Goal: Book appointment/travel/reservation

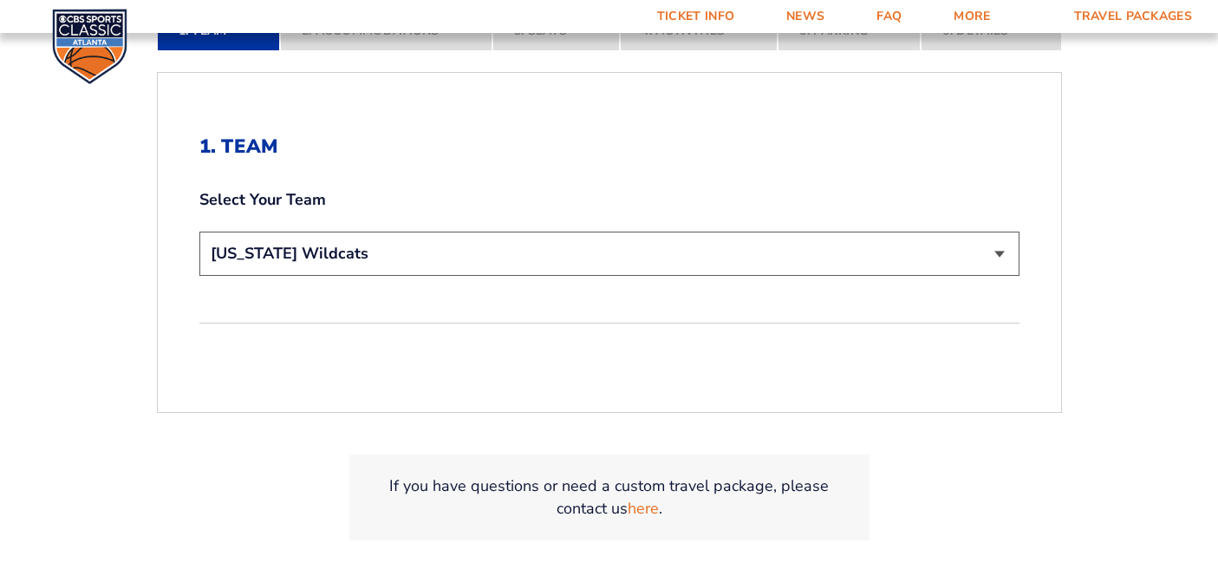
scroll to position [443, 0]
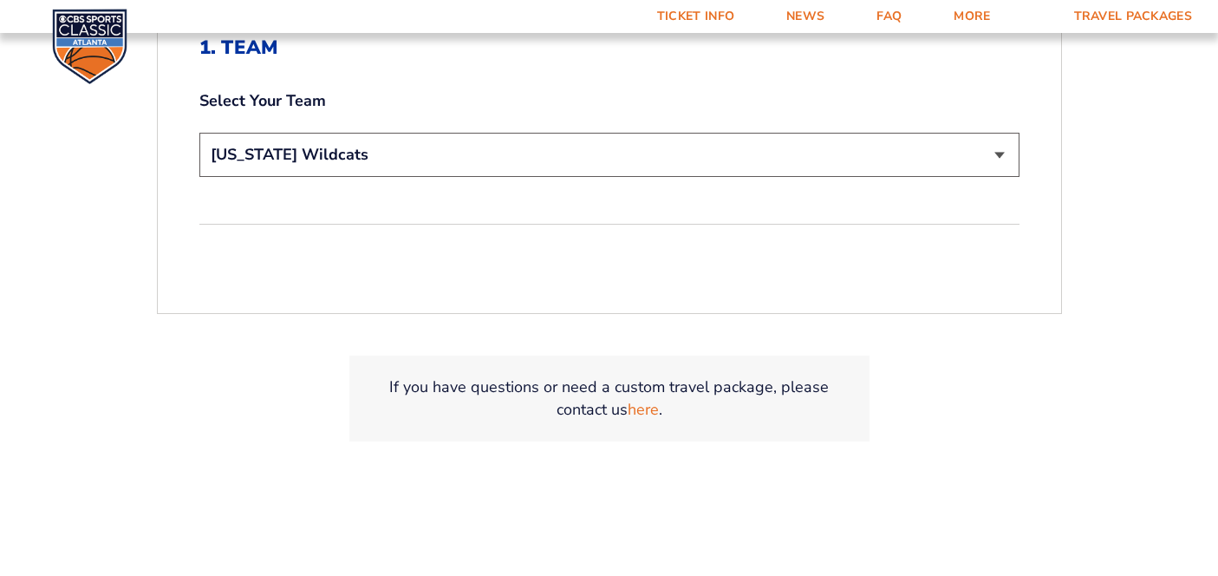
click at [625, 155] on select "Choose a team... [US_STATE] Wildcats [US_STATE] State Buckeyes [US_STATE] Tar H…" at bounding box center [609, 155] width 820 height 44
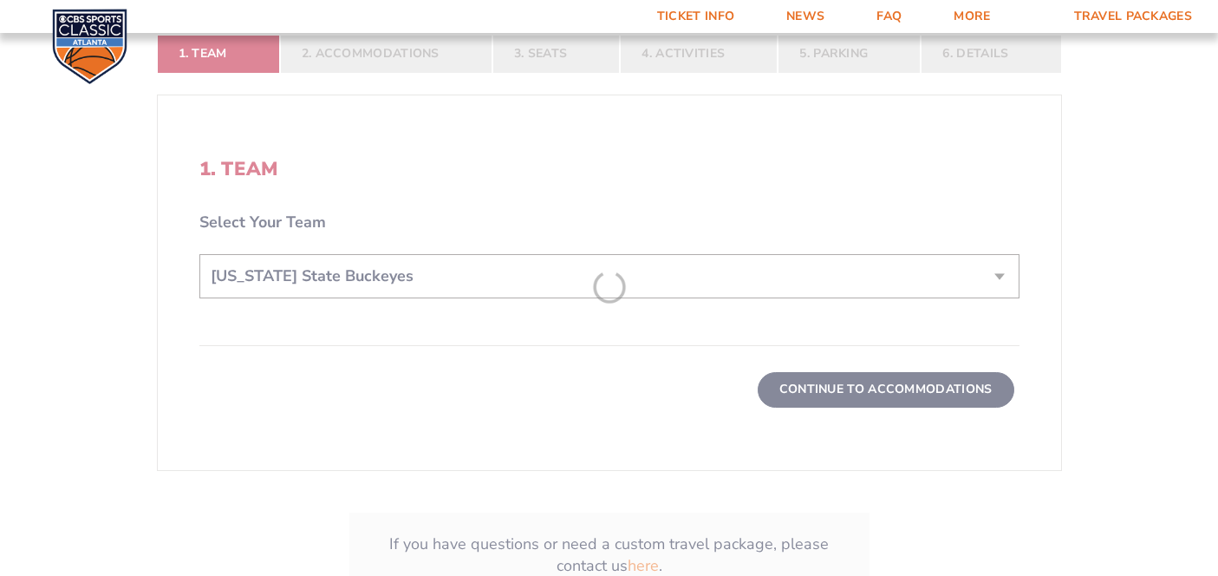
scroll to position [564, 0]
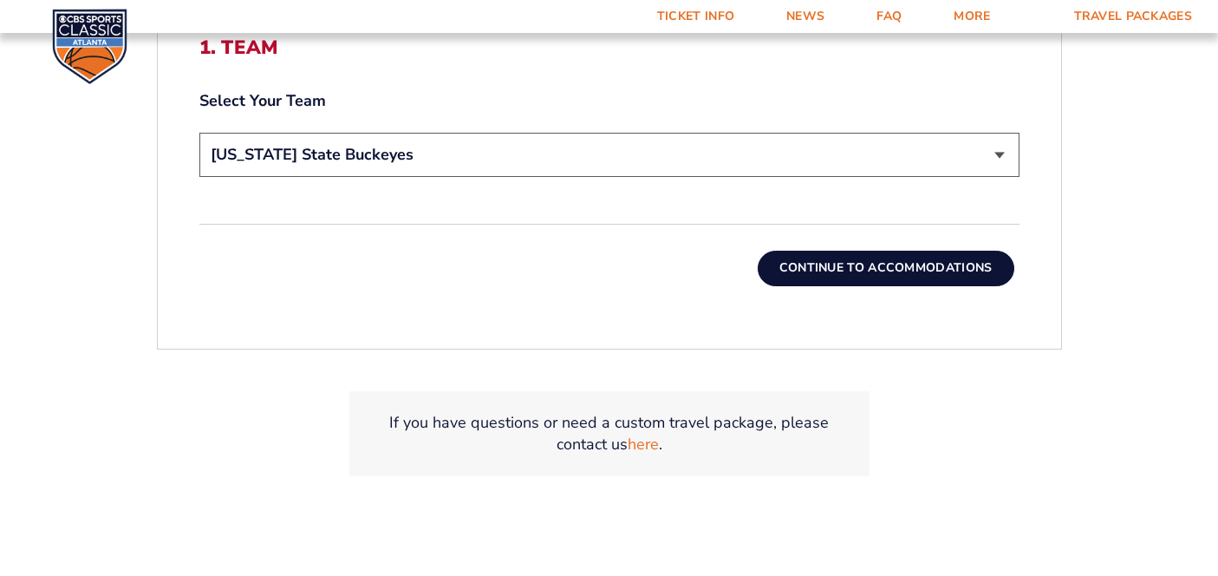
click at [656, 160] on select "Choose a team... [US_STATE] Wildcats [US_STATE] State Buckeyes [US_STATE] Tar H…" at bounding box center [609, 155] width 820 height 44
select select "12956"
click at [783, 270] on button "Continue To Accommodations" at bounding box center [886, 268] width 257 height 35
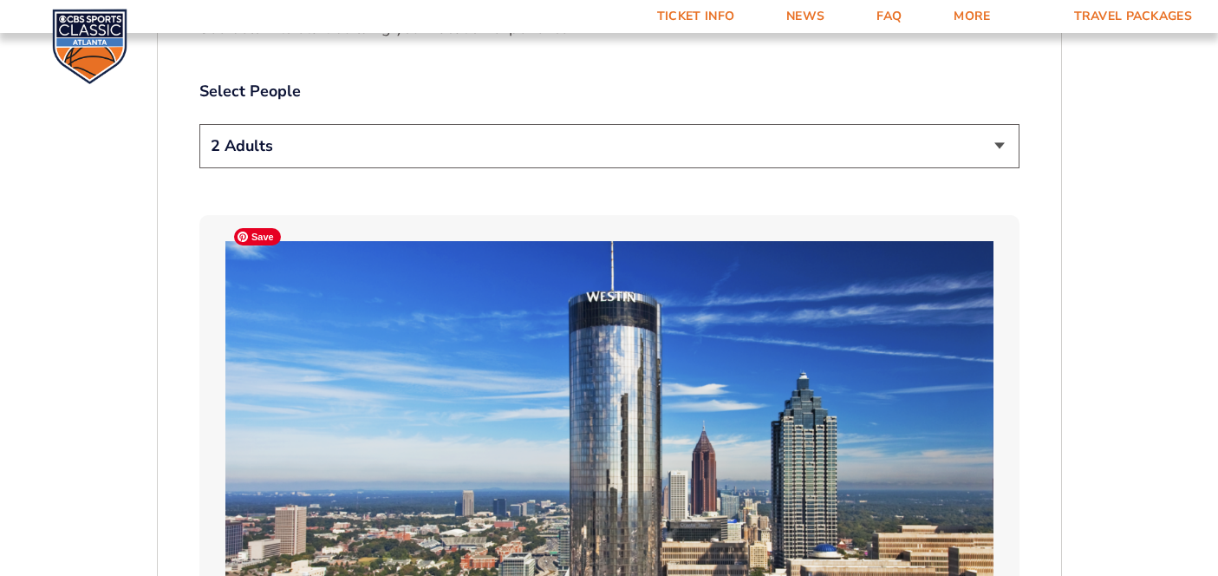
scroll to position [919, 0]
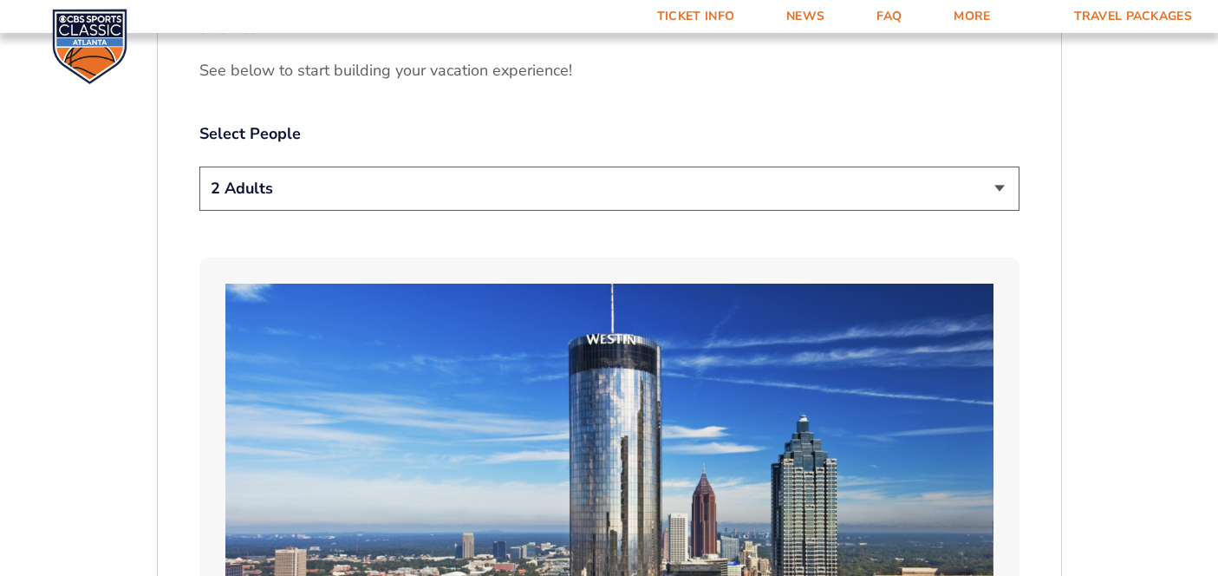
click at [587, 173] on select "1 Adult 2 Adults 3 Adults 4 Adults 2 Adults + 1 Child 2 Adults + 2 Children 2 A…" at bounding box center [609, 188] width 820 height 44
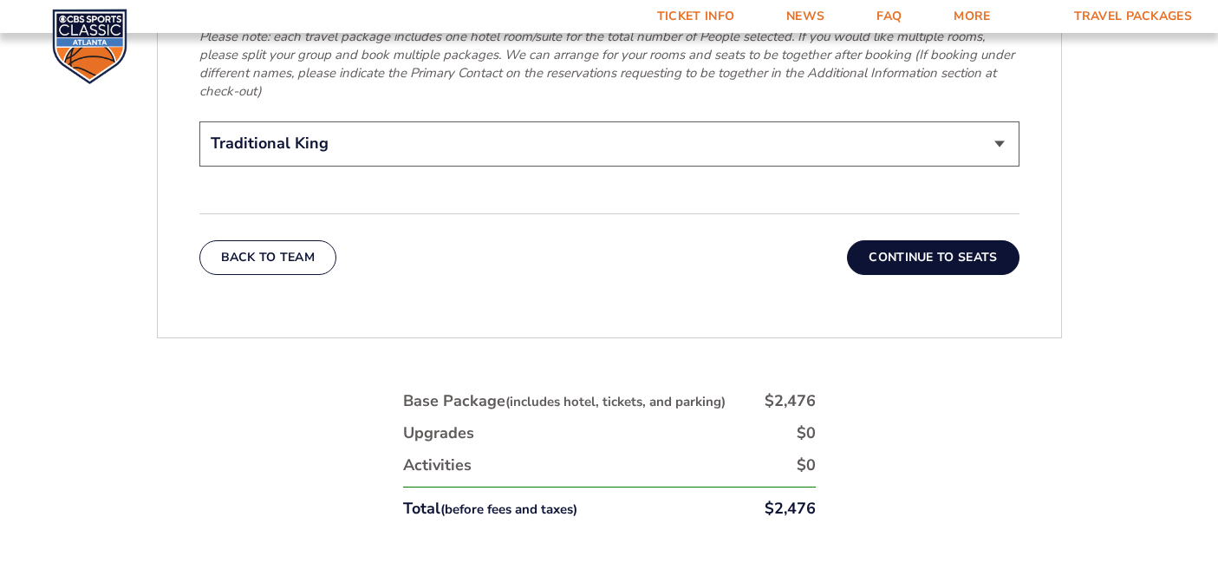
scroll to position [2938, 0]
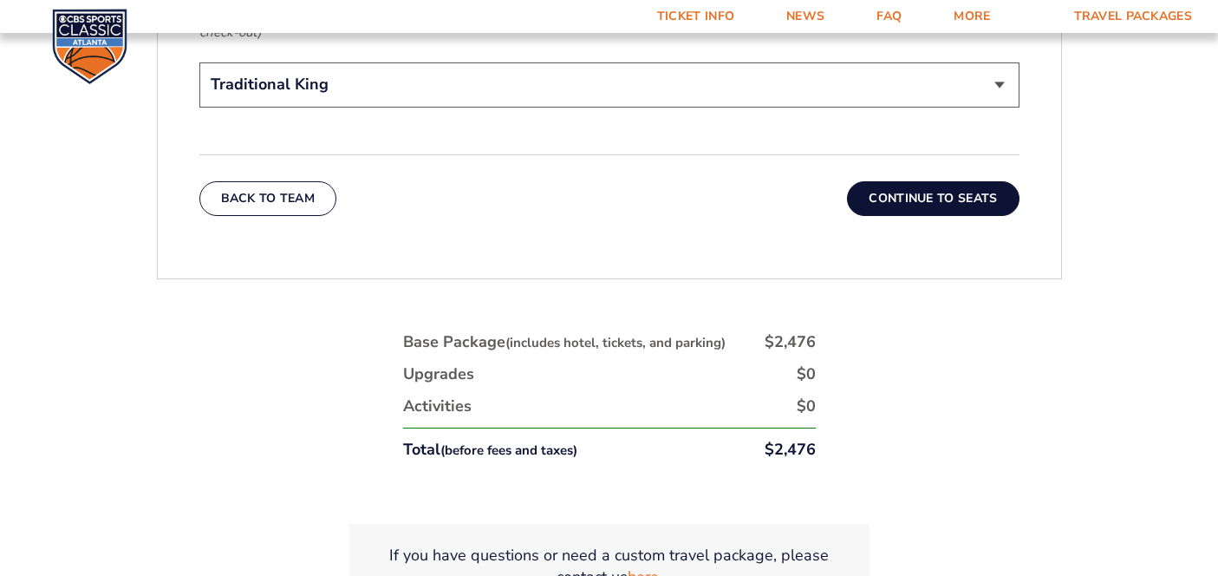
click at [950, 181] on button "Continue To Seats" at bounding box center [933, 198] width 172 height 35
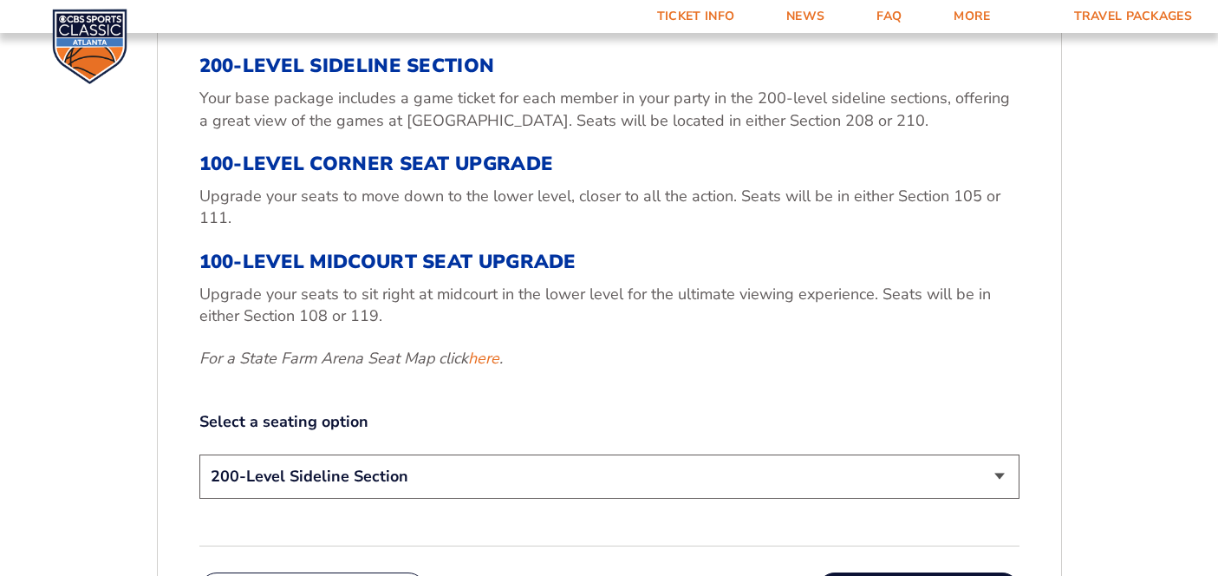
scroll to position [607, 0]
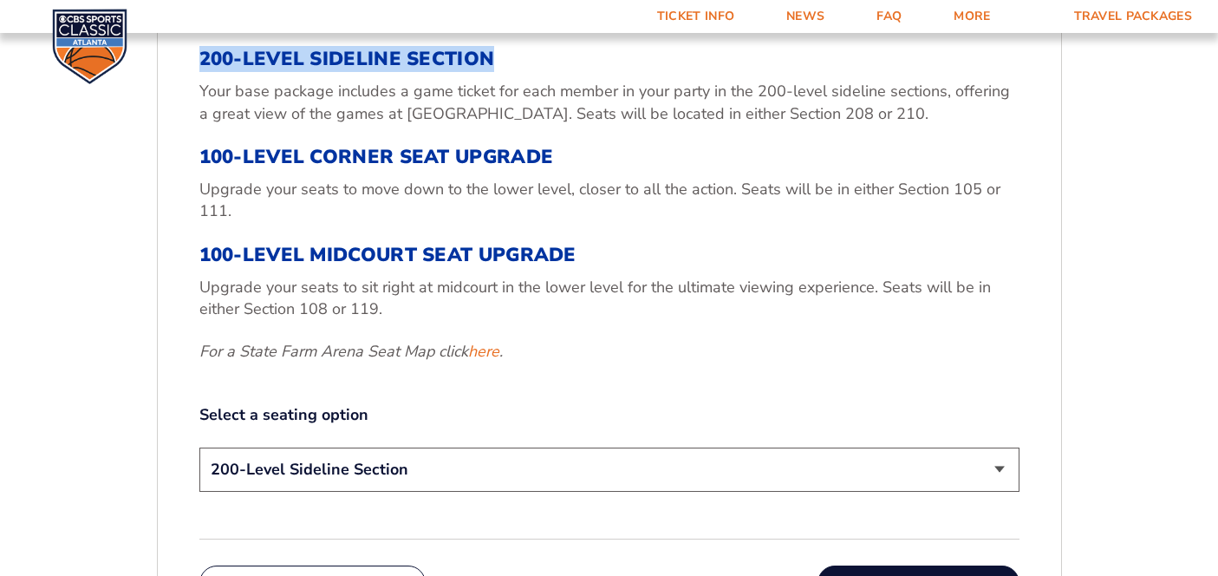
drag, startPoint x: 497, startPoint y: 58, endPoint x: 195, endPoint y: 63, distance: 301.7
click at [195, 63] on div "3. Seats 200-Level Sideline Section Your base package includes a game ticket fo…" at bounding box center [609, 296] width 903 height 689
copy h3 "200-Level Sideline Section"
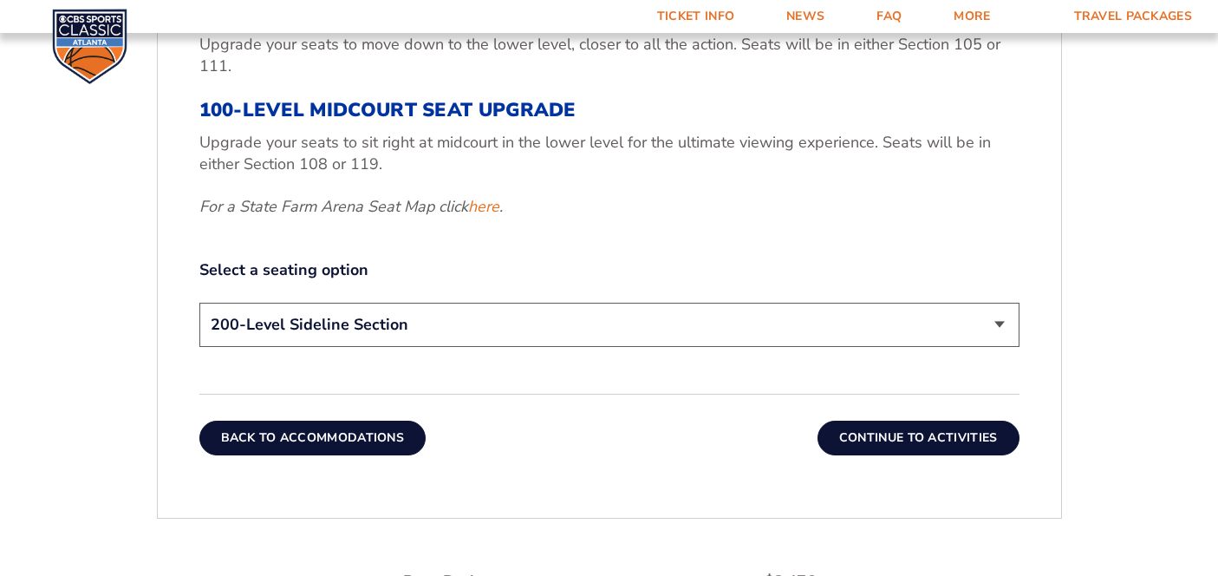
click at [380, 438] on button "Back To Accommodations" at bounding box center [312, 437] width 227 height 35
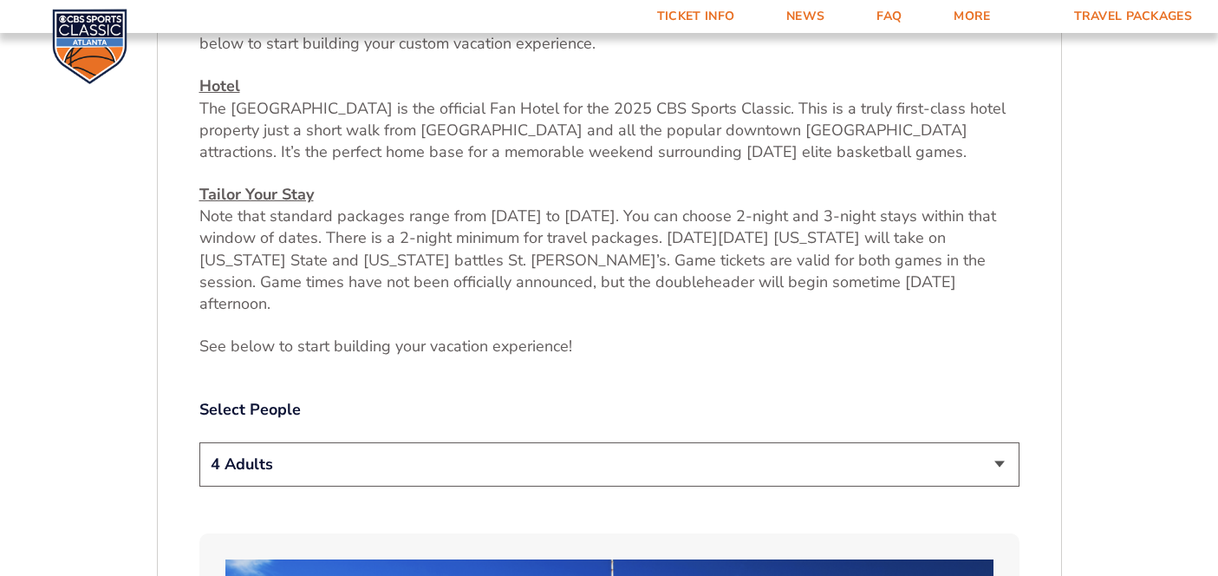
scroll to position [676, 0]
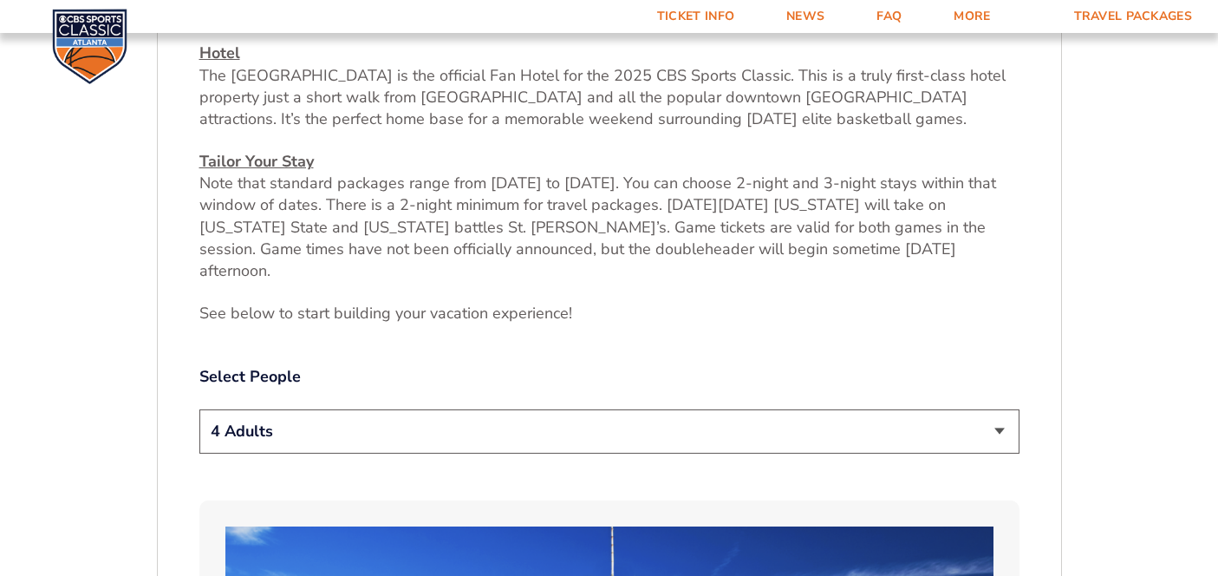
click at [384, 413] on select "1 Adult 2 Adults 3 Adults 4 Adults 2 Adults + 1 Child 2 Adults + 2 Children 2 A…" at bounding box center [609, 431] width 820 height 44
select select "1 Adult"
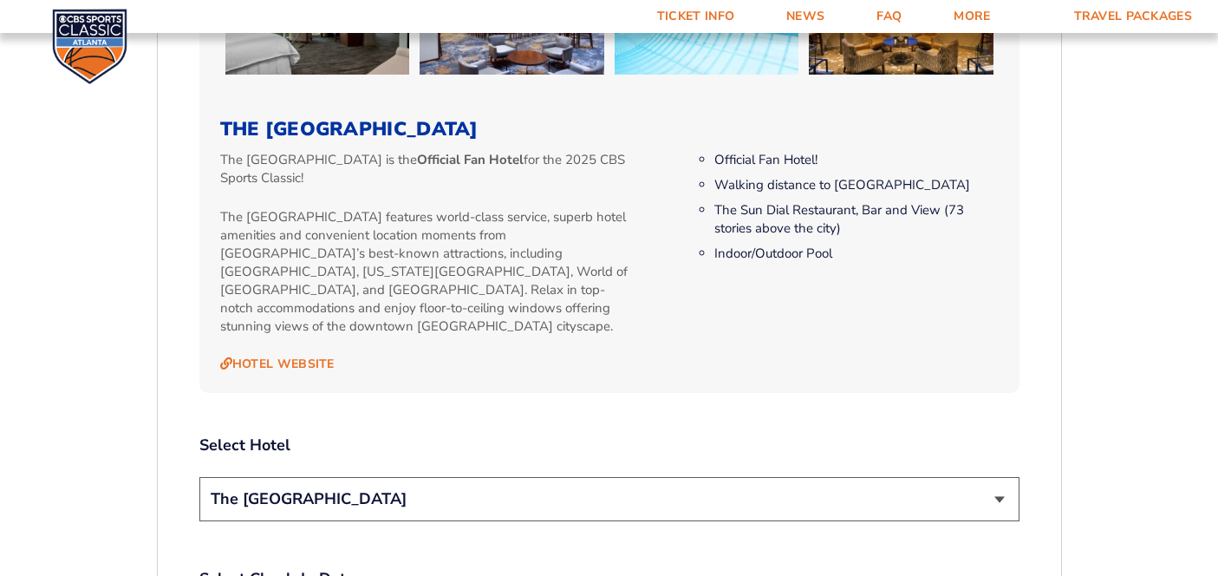
scroll to position [1730, 0]
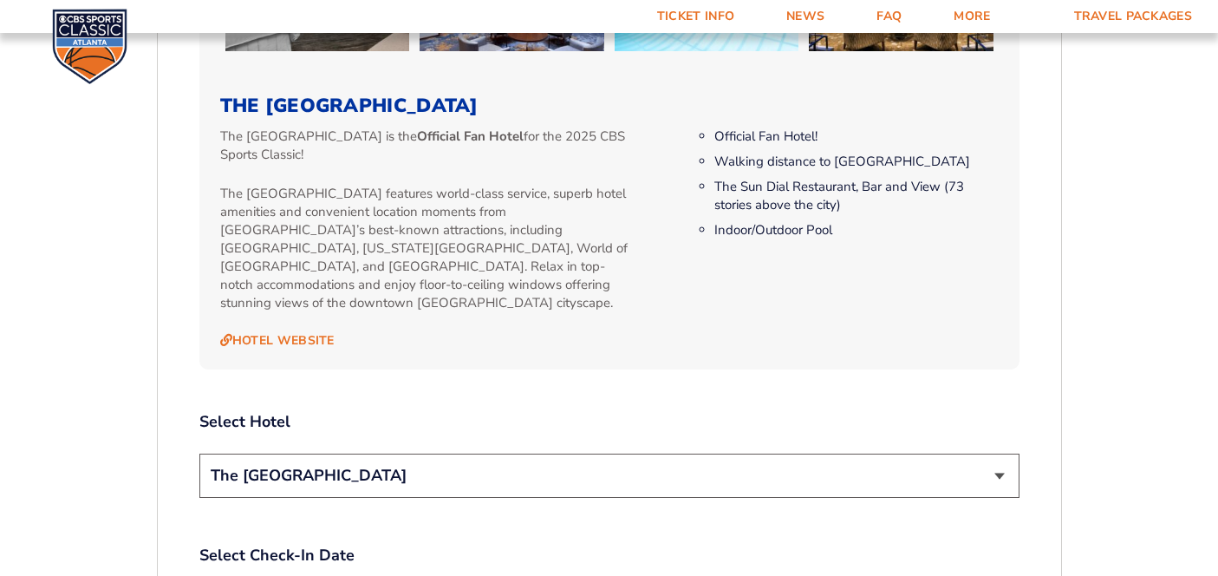
click at [395, 453] on select "The [GEOGRAPHIC_DATA]" at bounding box center [609, 475] width 820 height 44
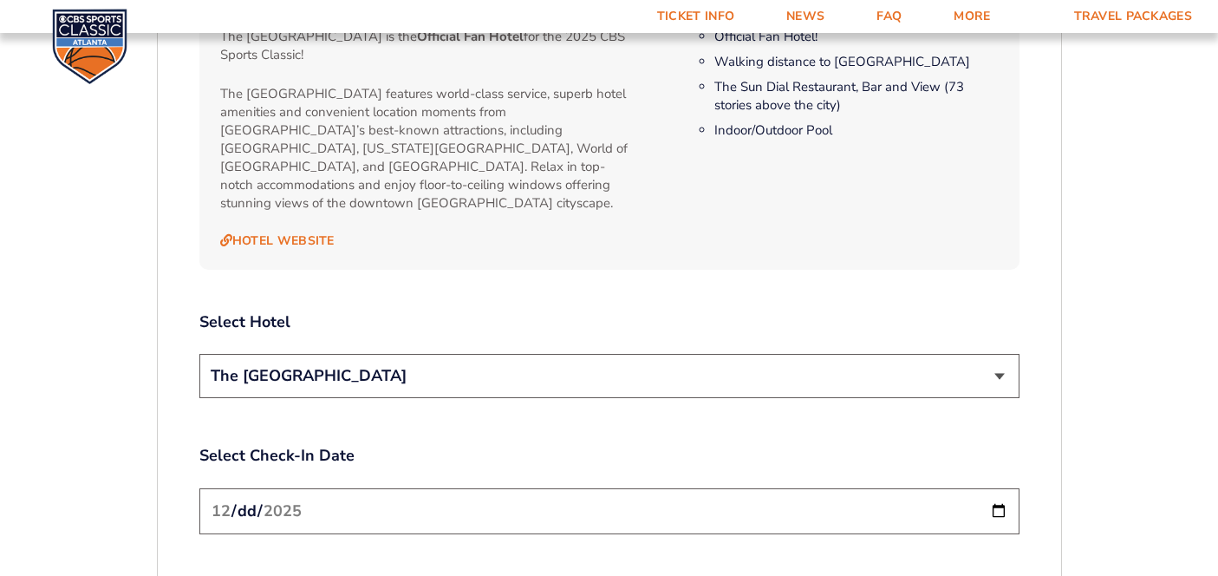
scroll to position [1851, 0]
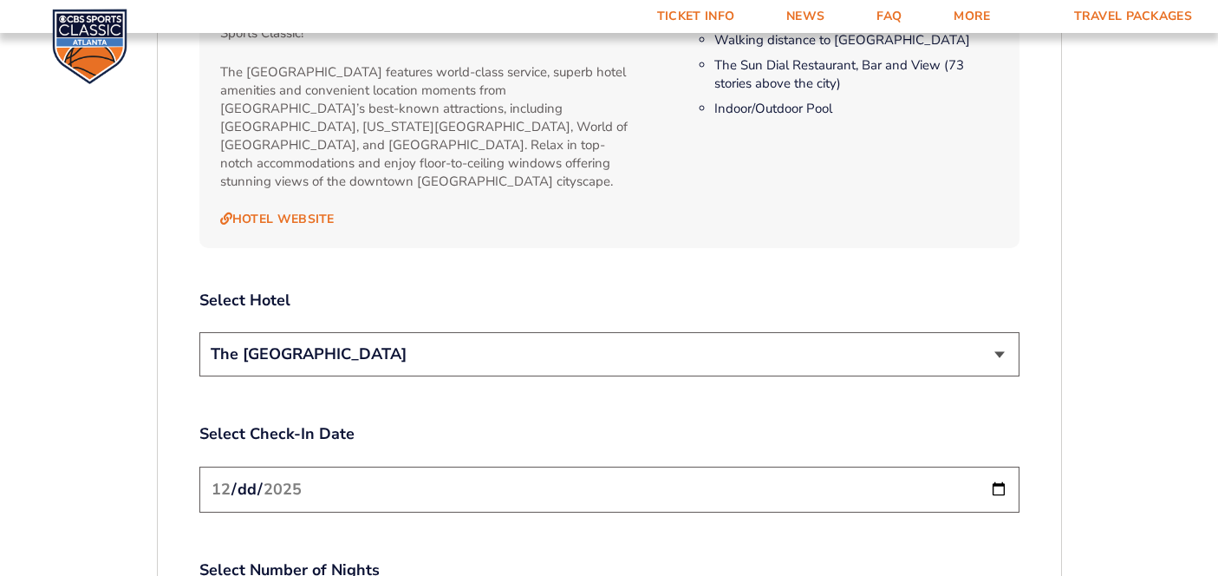
click at [994, 466] on input "[DATE]" at bounding box center [609, 489] width 820 height 46
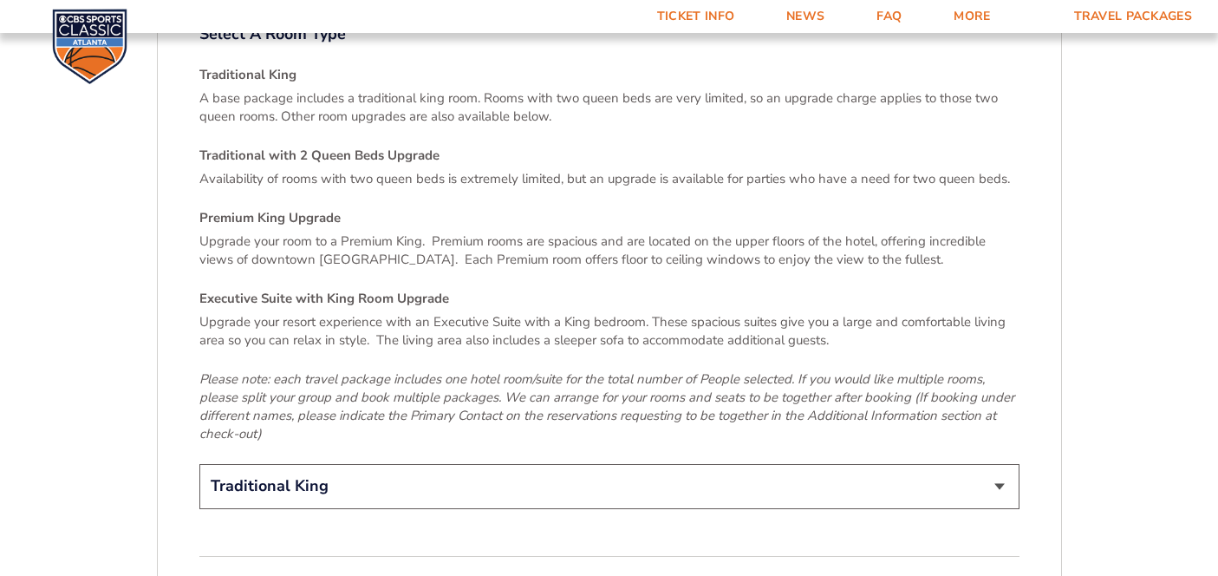
scroll to position [2540, 0]
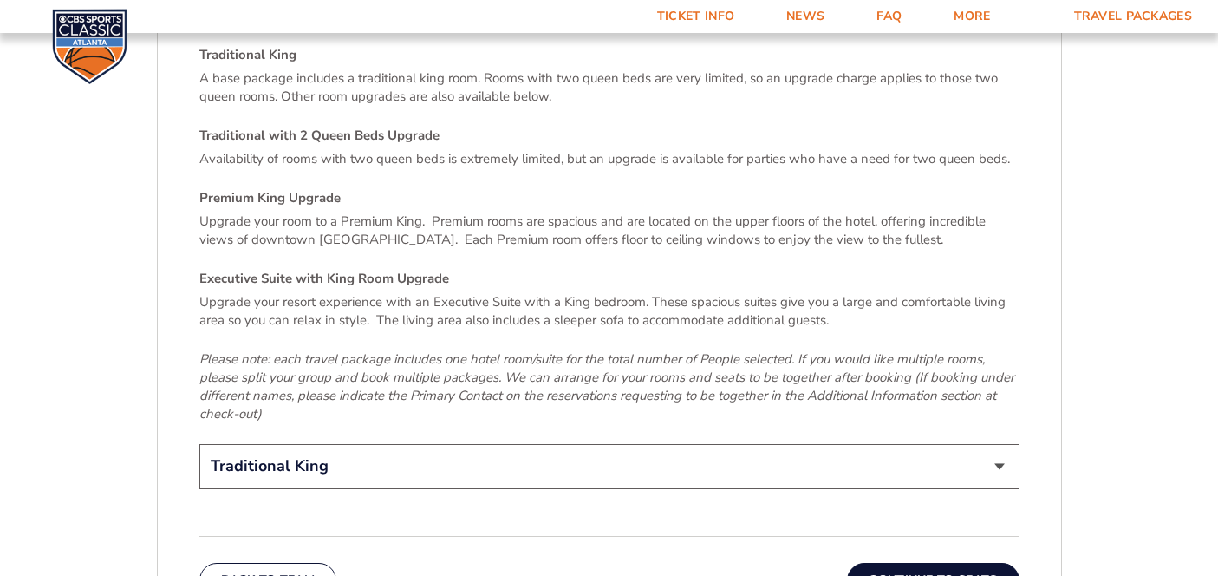
click at [920, 444] on select "Traditional King Traditional with 2 Queen Beds Upgrade (+$45 per night) Premium…" at bounding box center [609, 466] width 820 height 44
select select "Executive Suite with King Room Upgrade"
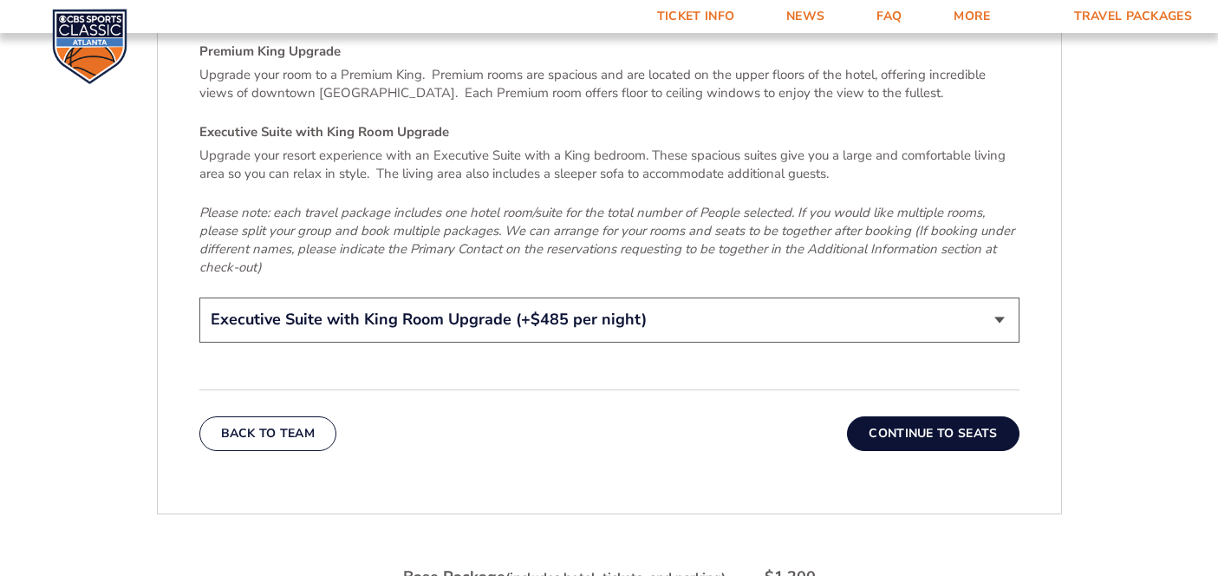
scroll to position [2690, 0]
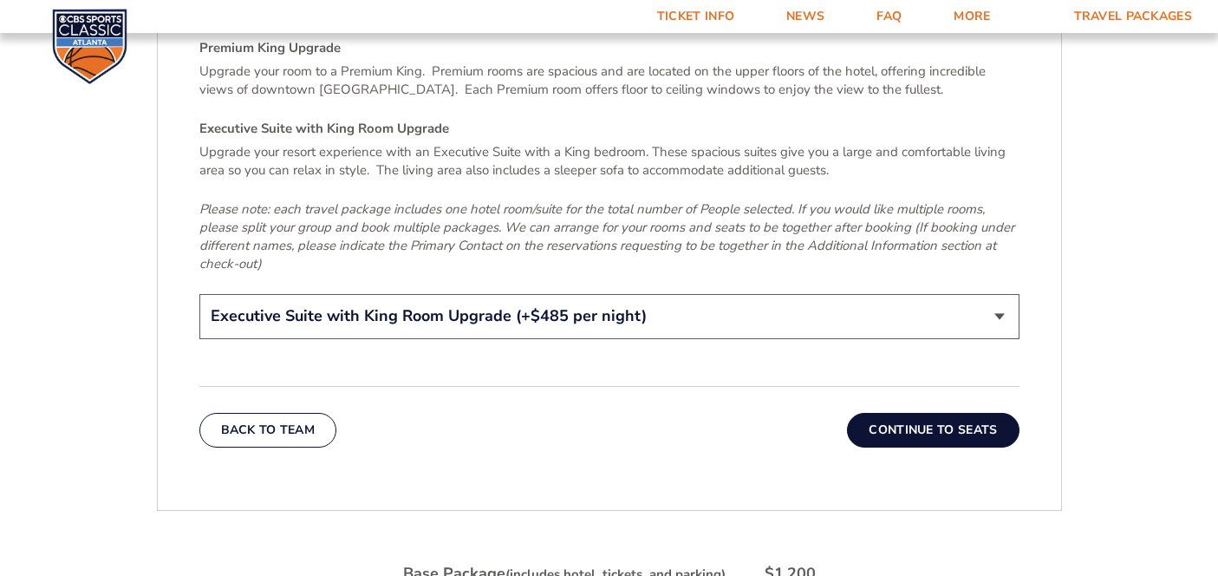
click at [873, 413] on button "Continue To Seats" at bounding box center [933, 430] width 172 height 35
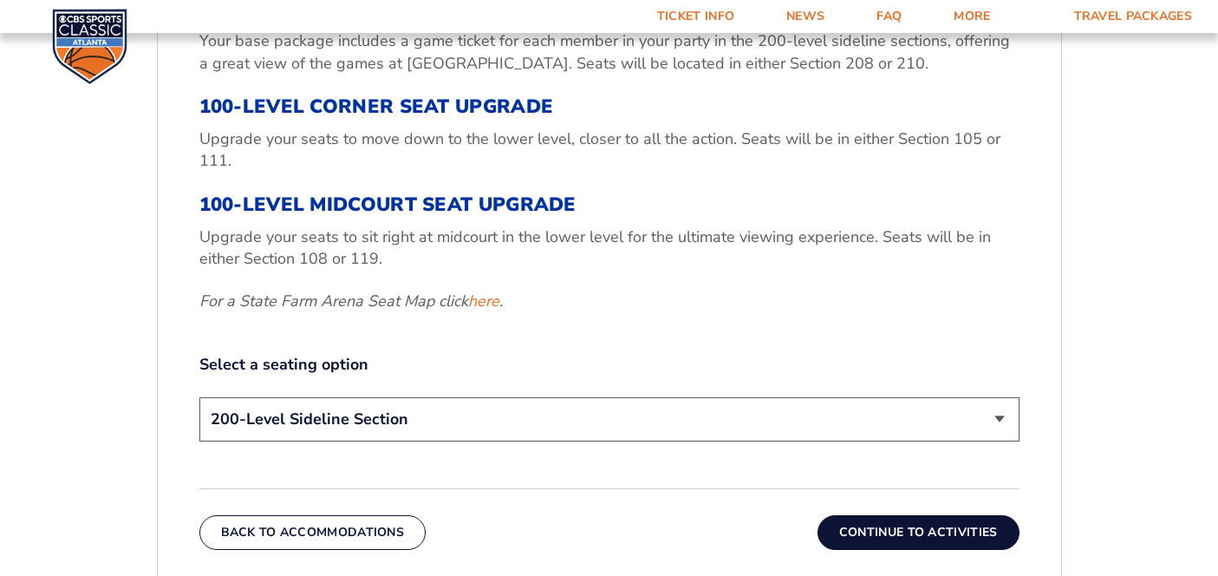
scroll to position [668, 0]
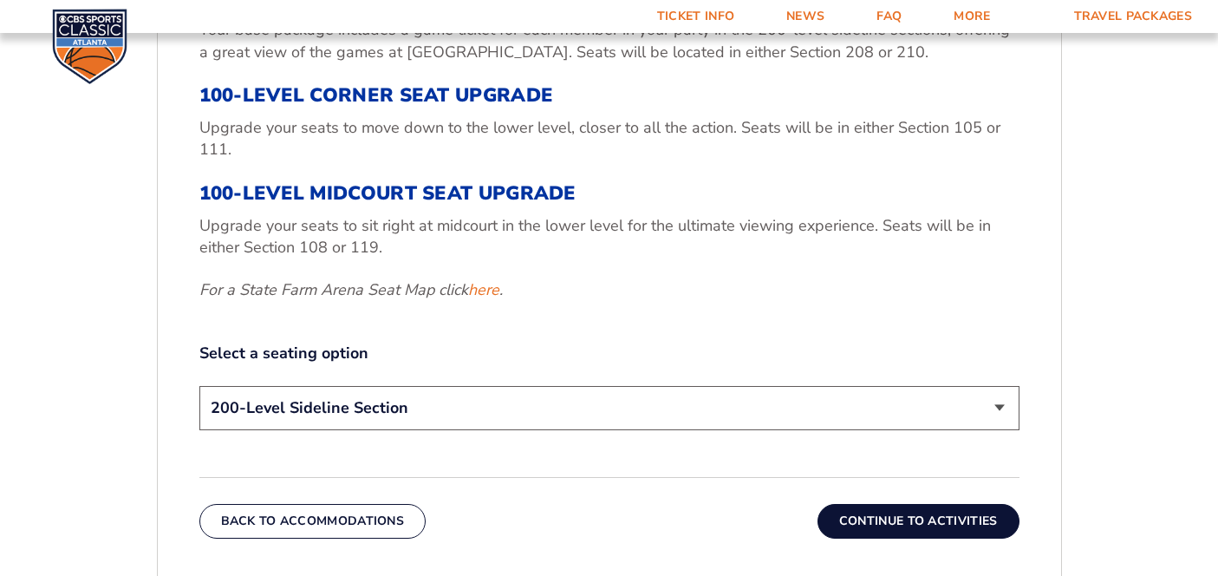
click at [682, 415] on select "200-Level Sideline Section 100-Level Corner Seat Upgrade (+$120 per person) 100…" at bounding box center [609, 408] width 820 height 44
select select "100-Level Midcourt Seat Upgrade"
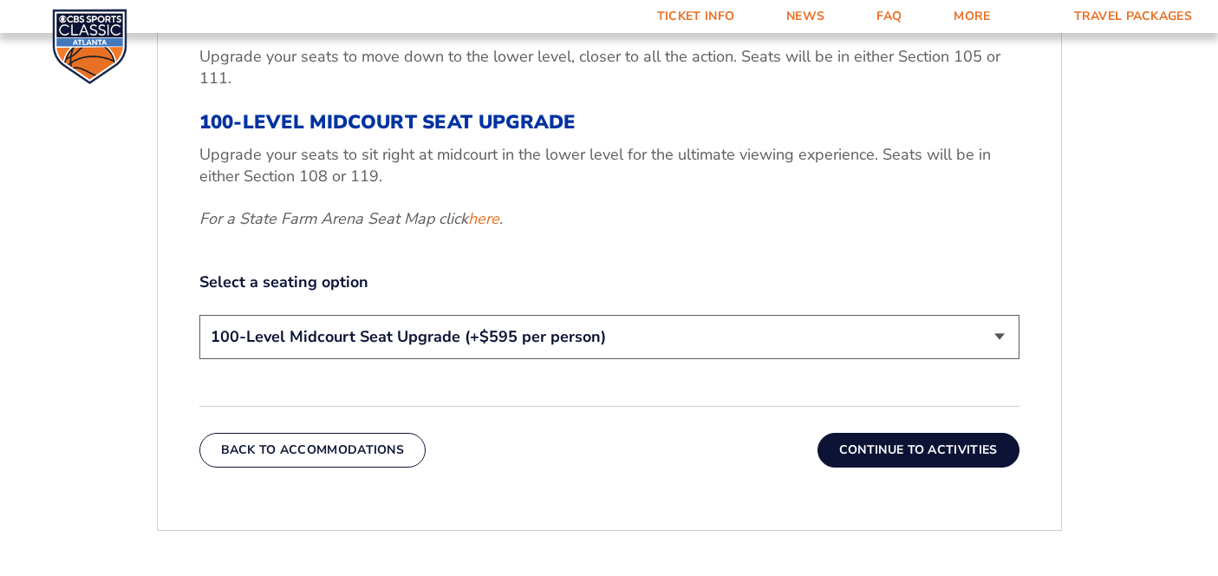
scroll to position [741, 0]
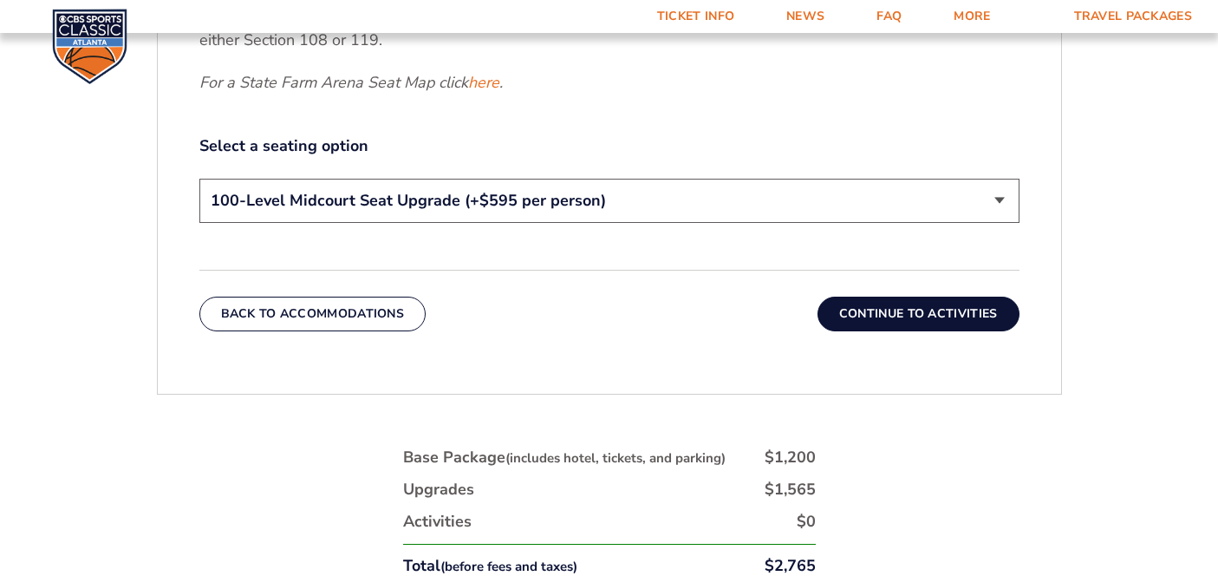
click at [896, 308] on button "Continue To Activities" at bounding box center [919, 313] width 202 height 35
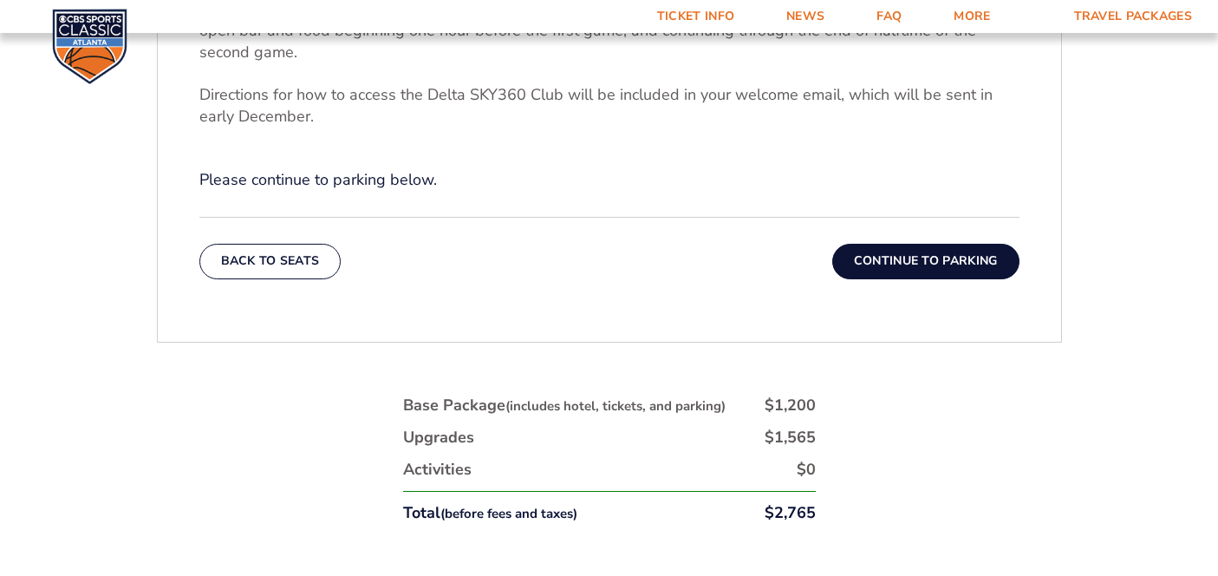
scroll to position [704, 0]
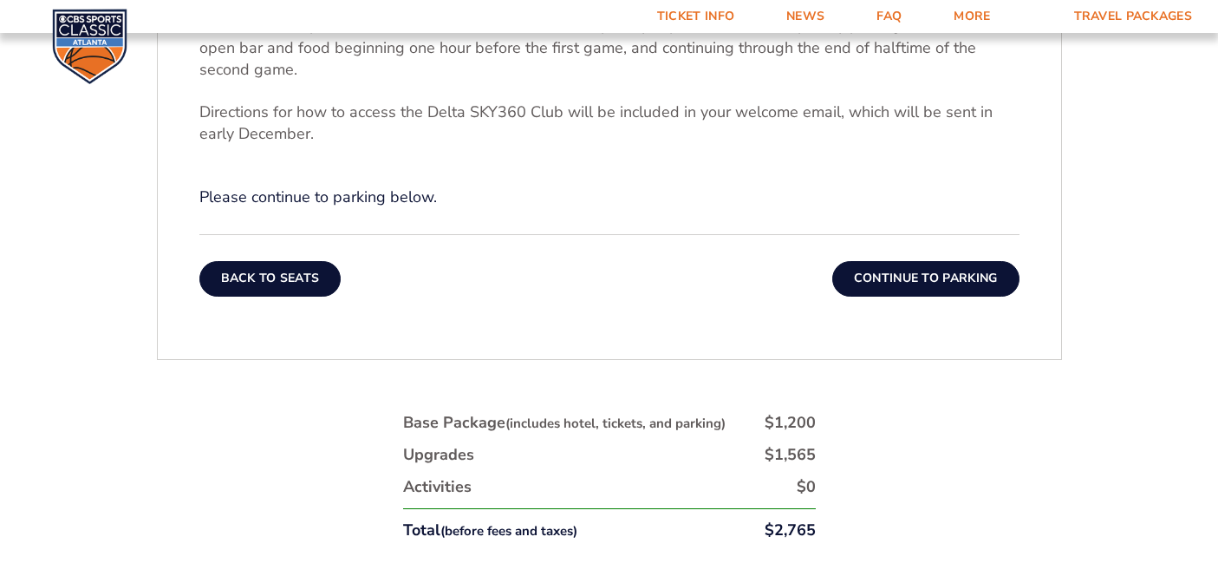
click at [293, 283] on button "Back To Seats" at bounding box center [270, 278] width 142 height 35
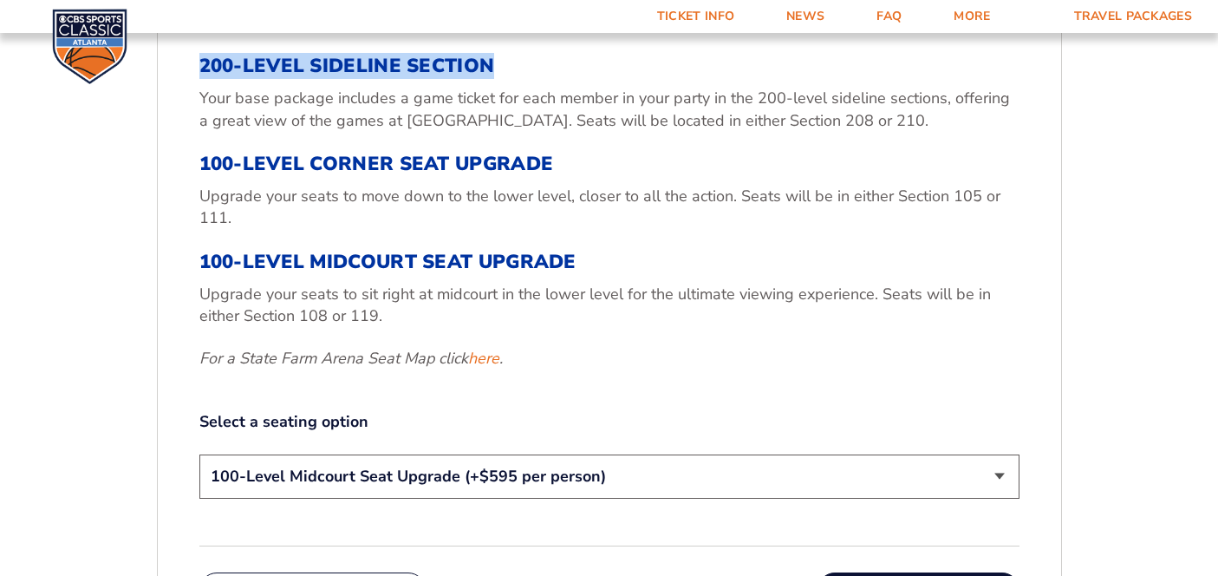
scroll to position [718, 0]
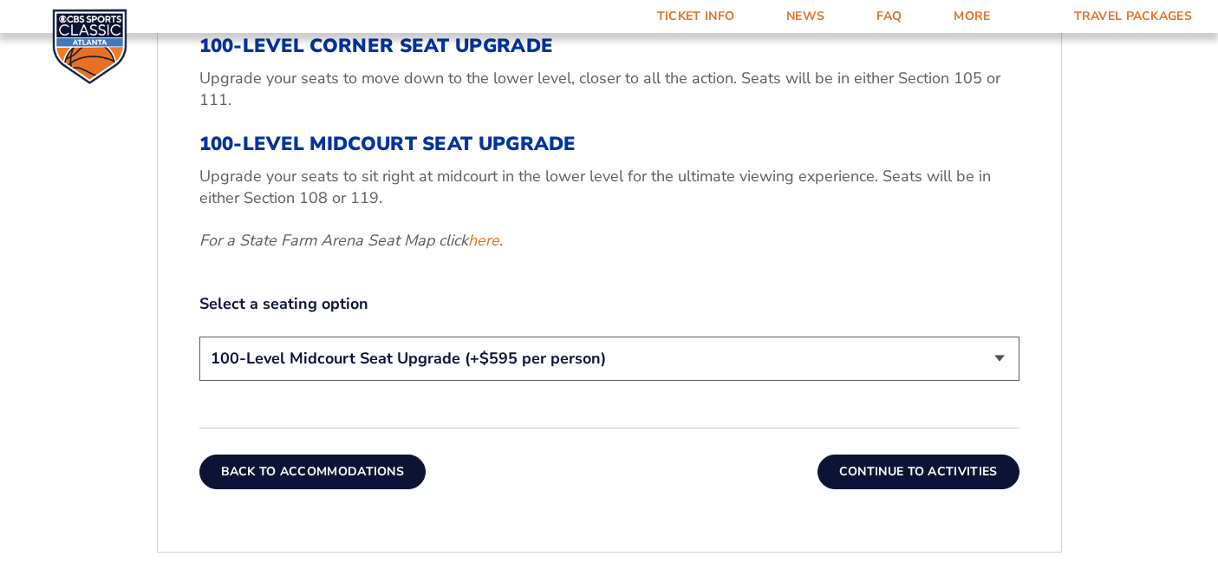
click at [300, 484] on button "Back To Accommodations" at bounding box center [312, 471] width 227 height 35
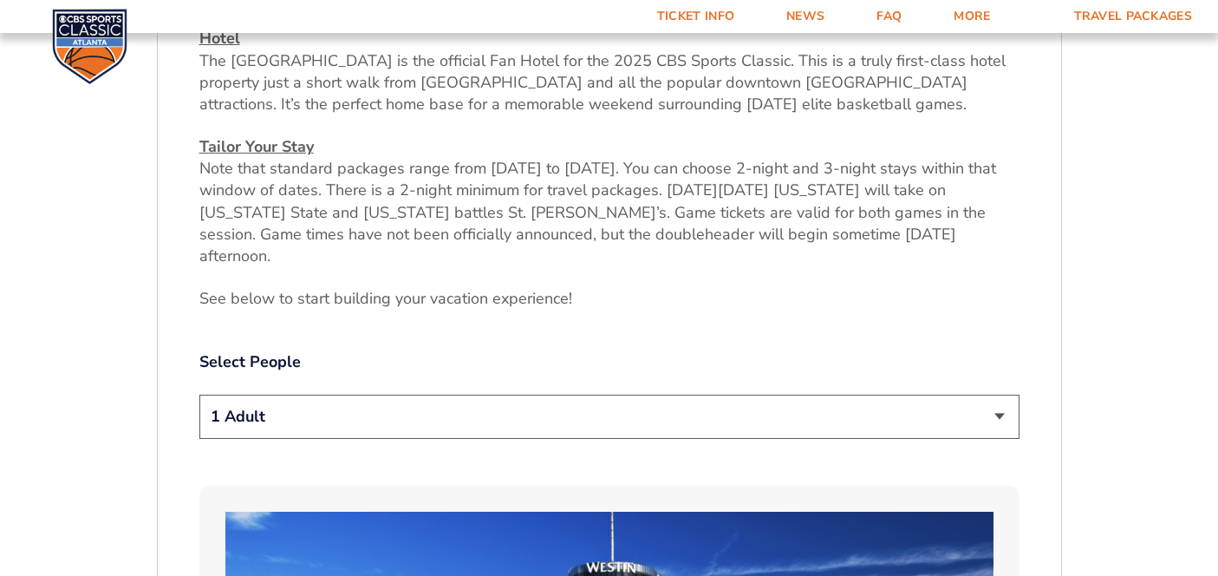
scroll to position [692, 0]
click at [352, 394] on select "1 Adult 2 Adults 3 Adults 4 Adults 2 Adults + 1 Child 2 Adults + 2 Children 2 A…" at bounding box center [609, 416] width 820 height 44
click at [355, 401] on select "1 Adult 2 Adults 3 Adults 4 Adults 2 Adults + 1 Child 2 Adults + 2 Children 2 A…" at bounding box center [609, 416] width 820 height 44
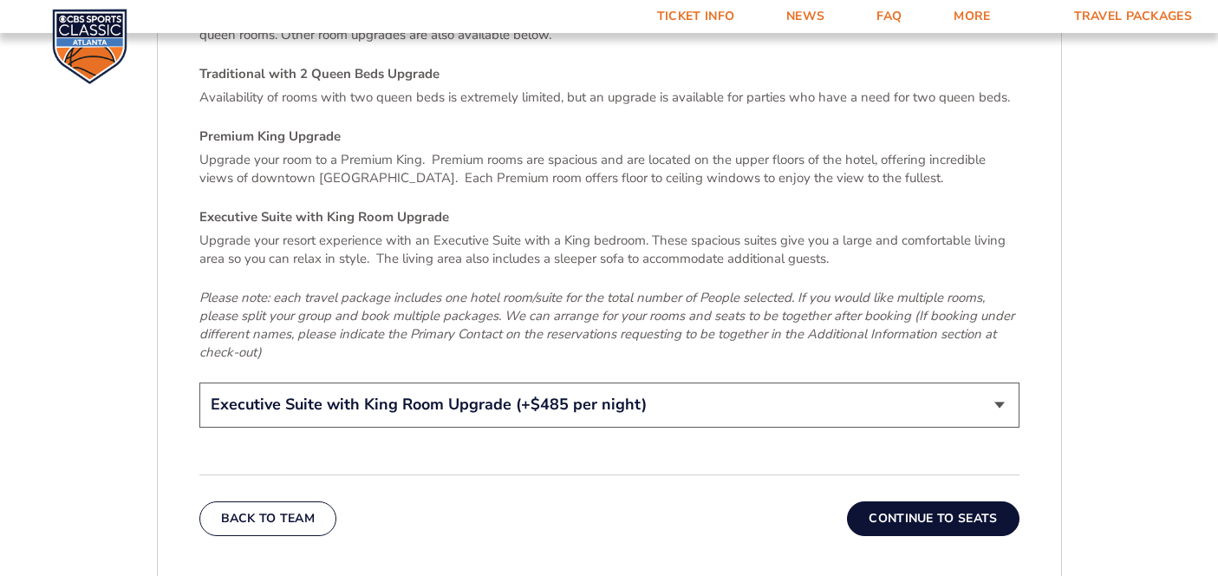
scroll to position [2629, 0]
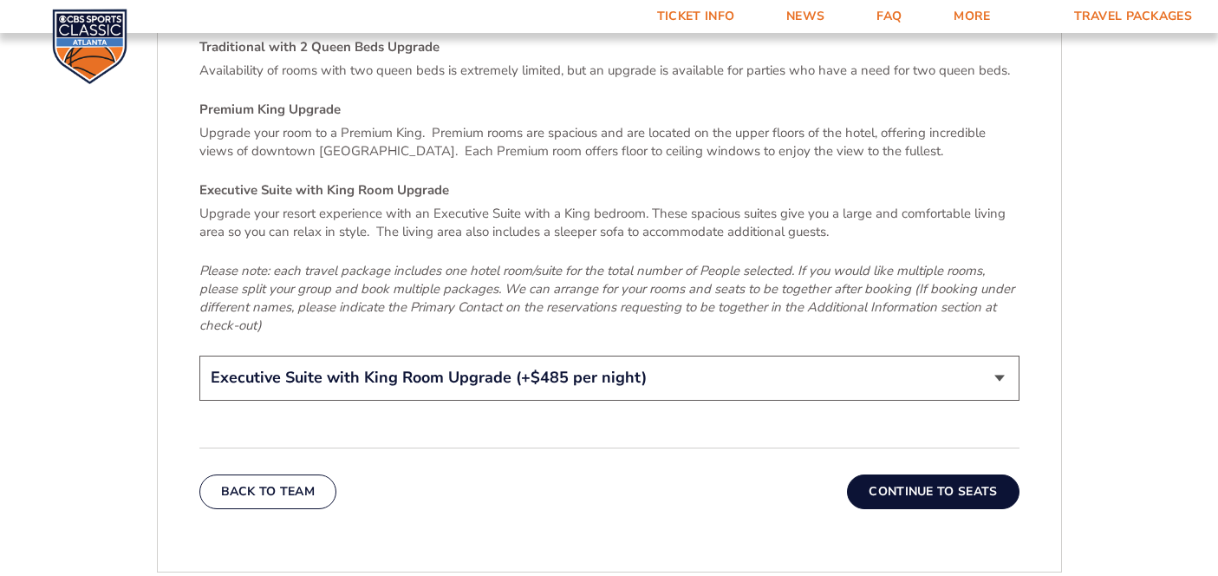
click at [965, 474] on button "Continue To Seats" at bounding box center [933, 491] width 172 height 35
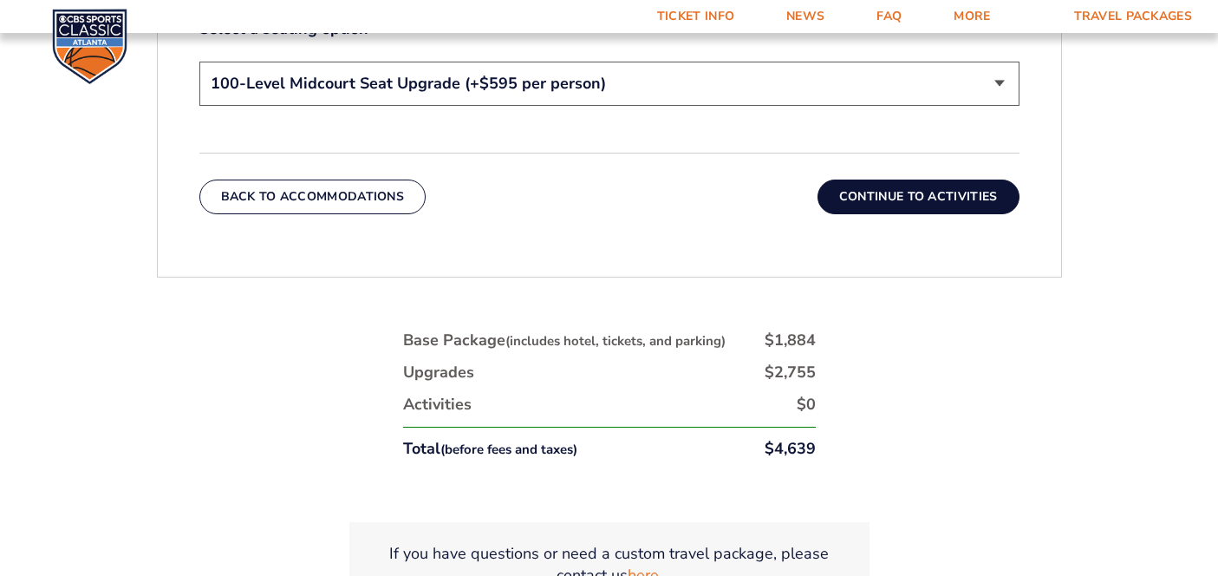
scroll to position [1001, 0]
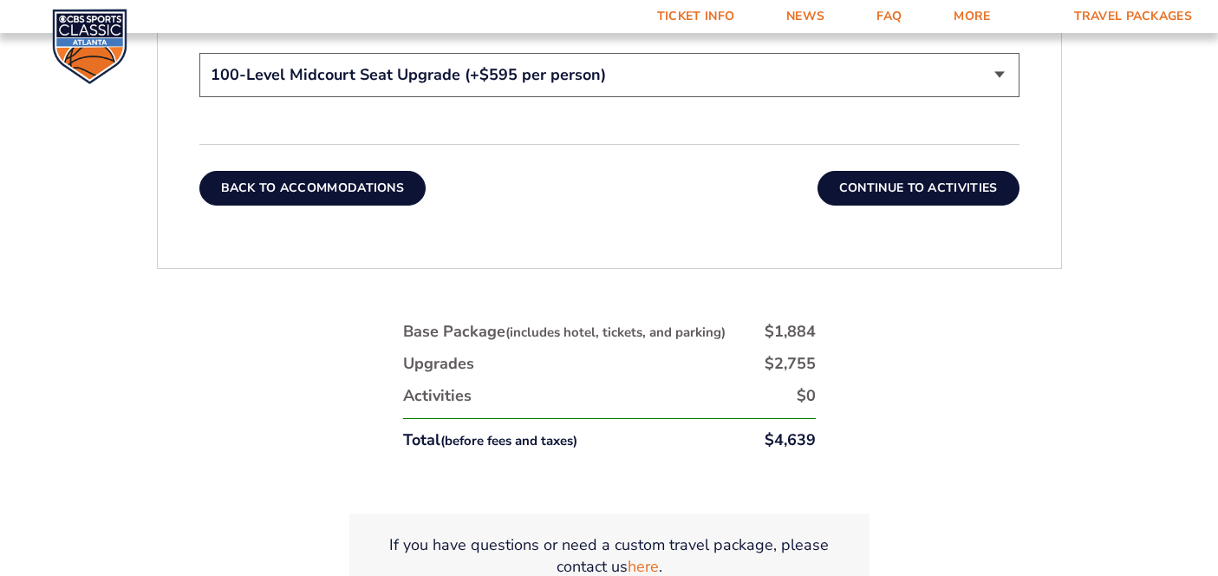
click at [364, 191] on button "Back To Accommodations" at bounding box center [312, 188] width 227 height 35
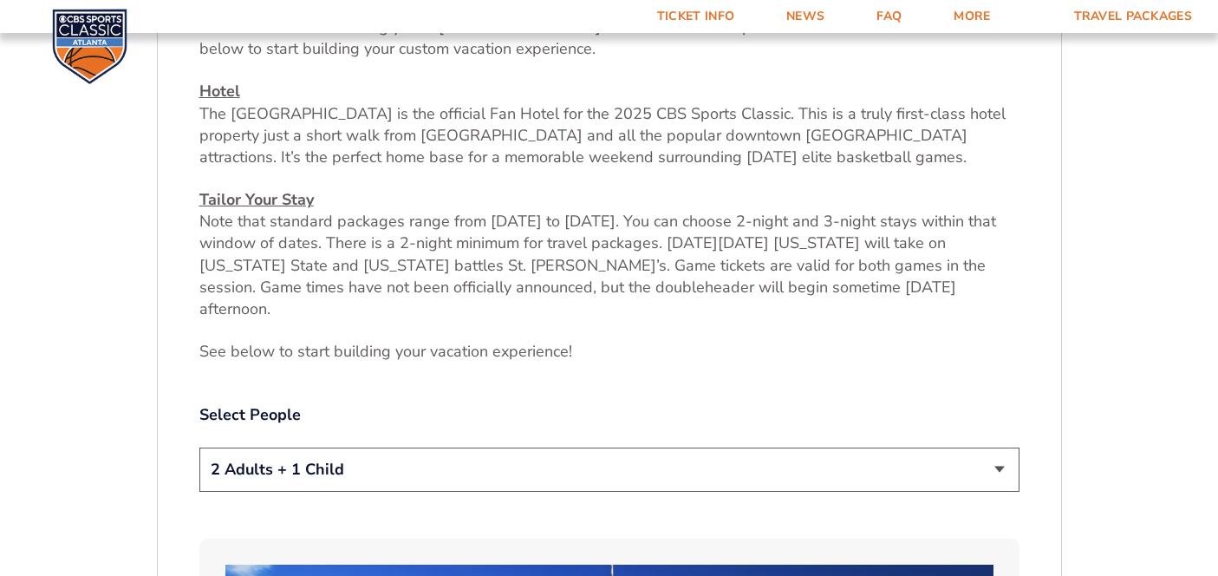
scroll to position [652, 0]
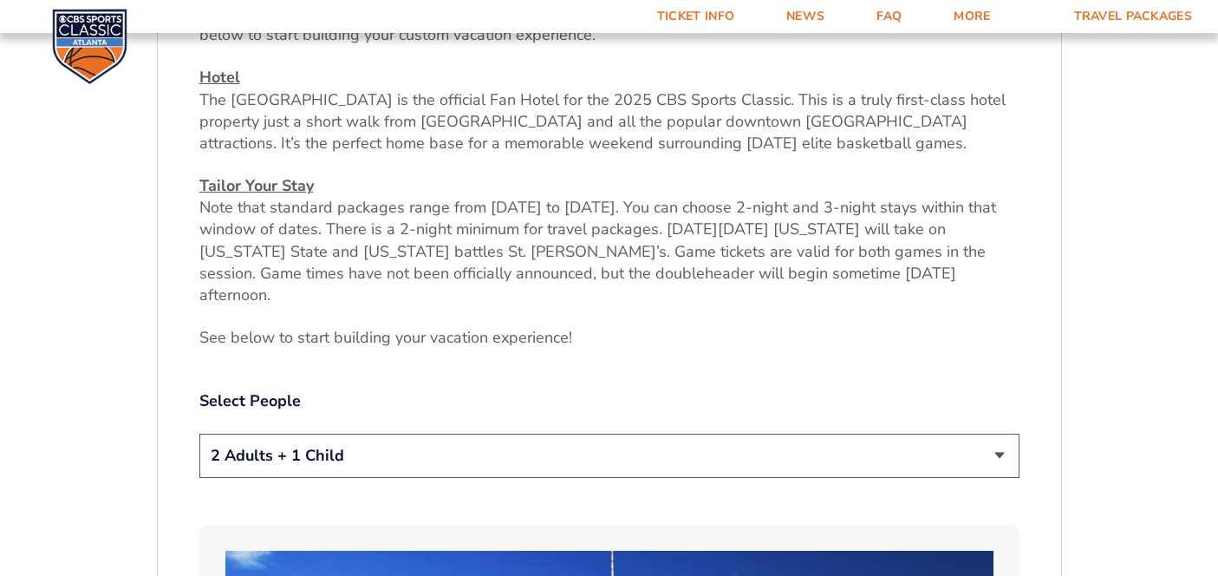
click at [408, 440] on select "1 Adult 2 Adults 3 Adults 4 Adults 2 Adults + 1 Child 2 Adults + 2 Children 2 A…" at bounding box center [609, 455] width 820 height 44
select select "2 Adults"
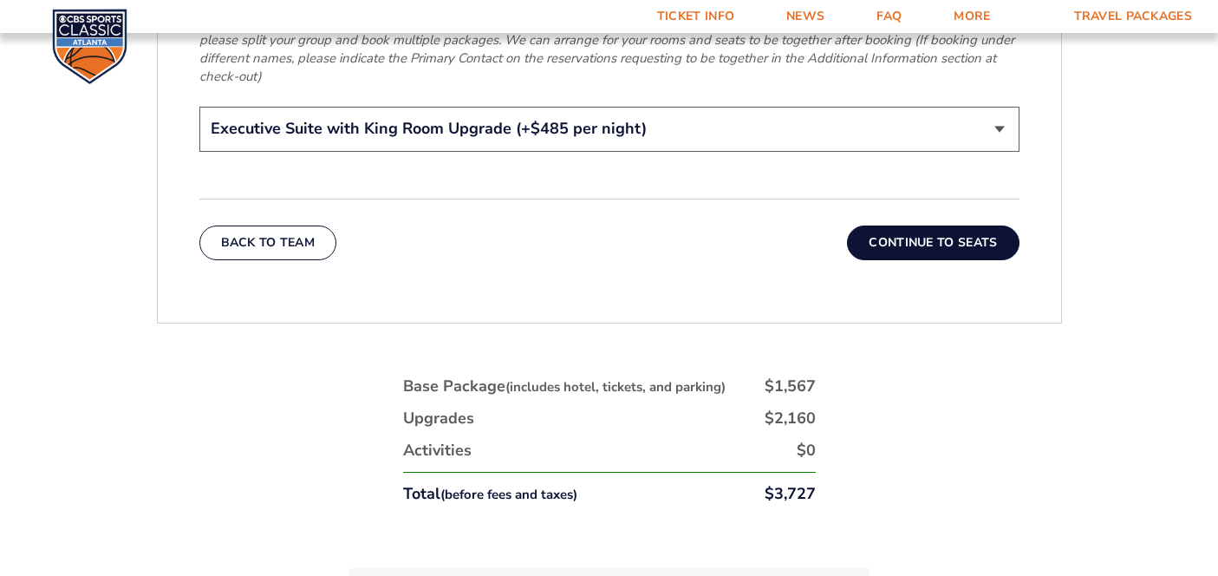
click at [976, 225] on button "Continue To Seats" at bounding box center [933, 242] width 172 height 35
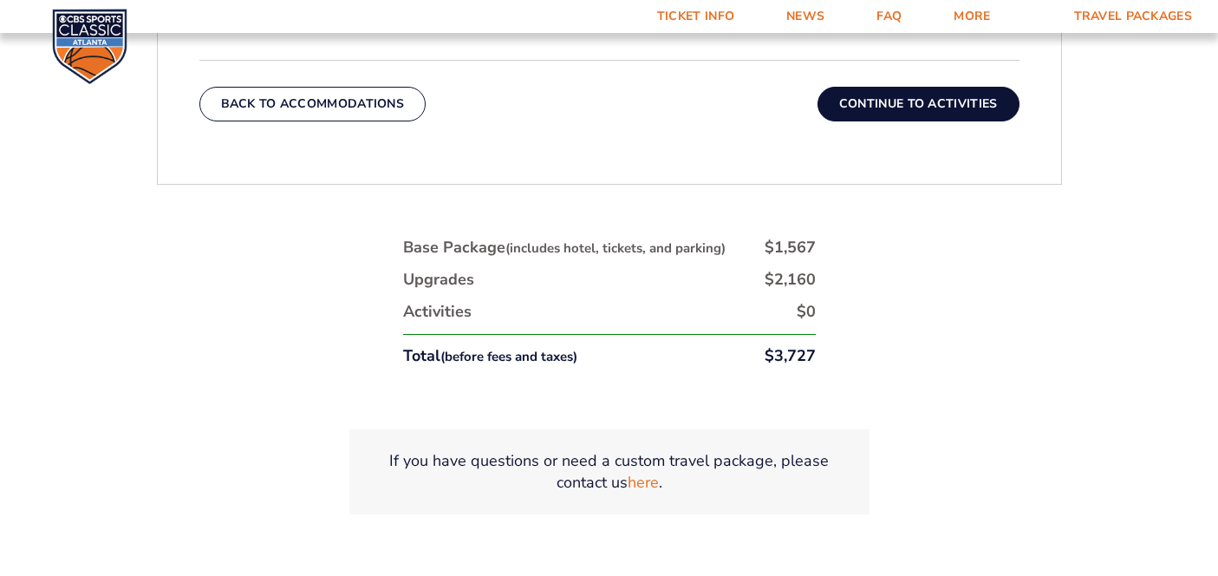
scroll to position [1192, 0]
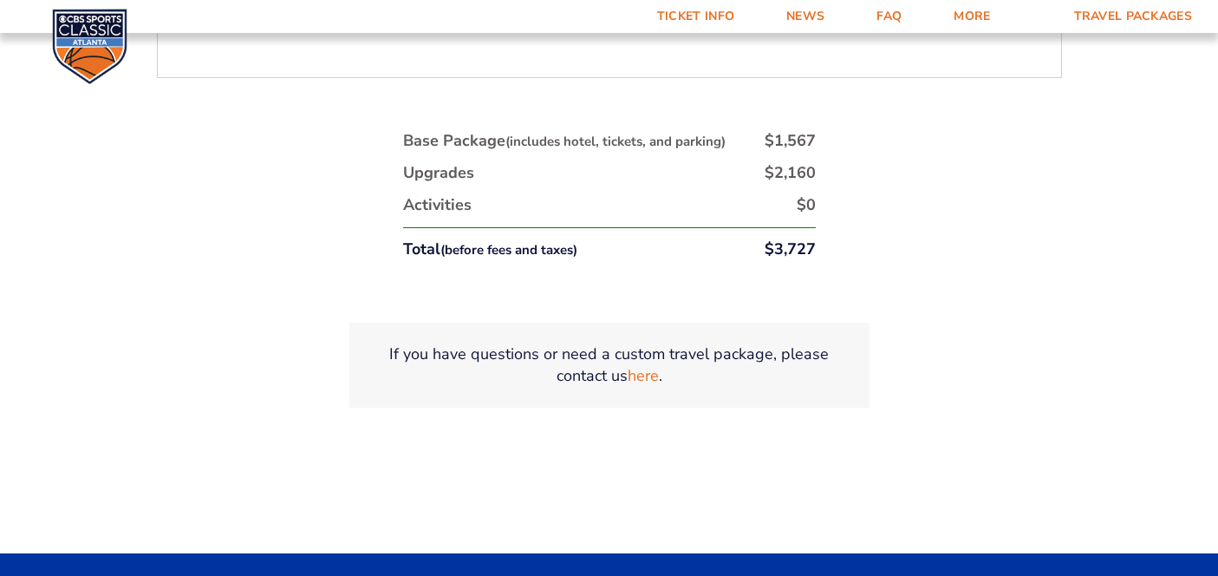
click at [82, 49] on img at bounding box center [89, 46] width 75 height 75
